Goal: Task Accomplishment & Management: Complete application form

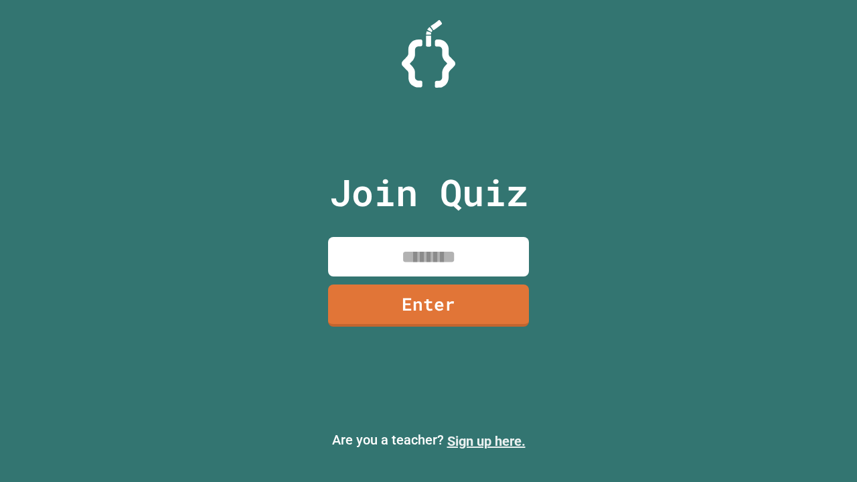
click at [486, 441] on link "Sign up here." at bounding box center [486, 441] width 78 height 16
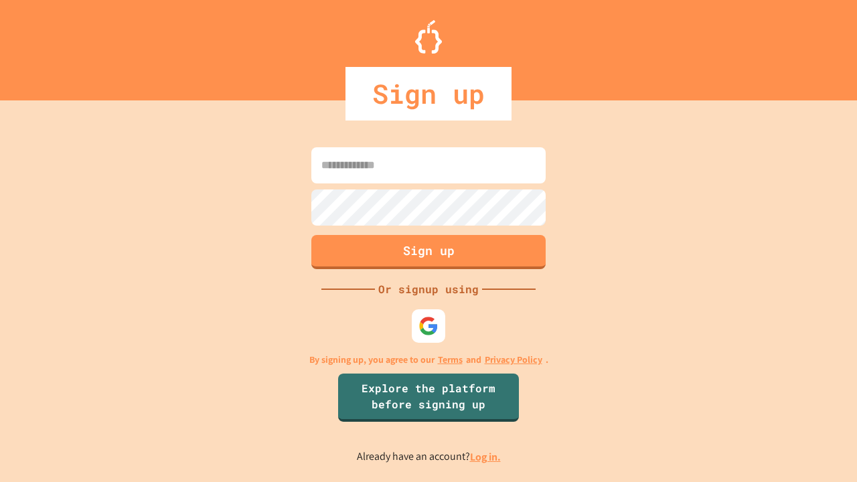
click at [486, 457] on link "Log in." at bounding box center [485, 457] width 31 height 14
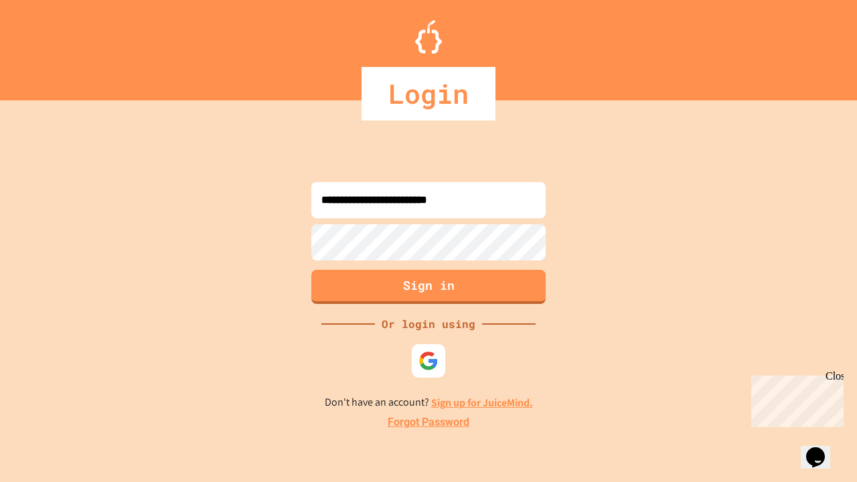
type input "**********"
